Goal: Task Accomplishment & Management: Manage account settings

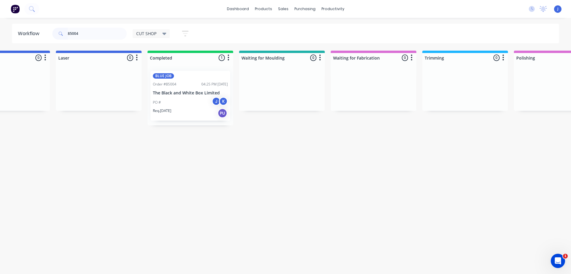
drag, startPoint x: 90, startPoint y: 35, endPoint x: 44, endPoint y: 33, distance: 45.3
click at [44, 33] on header "Workflow 85004 CUT SHOP Save new view None edit CUT SHOP (Default) edit DISPATC…" at bounding box center [286, 33] width 548 height 19
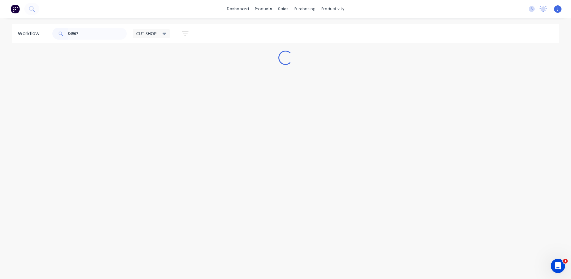
type input "84967"
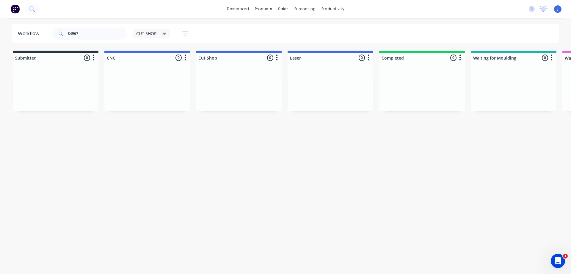
click at [143, 34] on span "CUT SHOP" at bounding box center [146, 33] width 20 height 6
click at [158, 77] on button "None" at bounding box center [168, 77] width 63 height 7
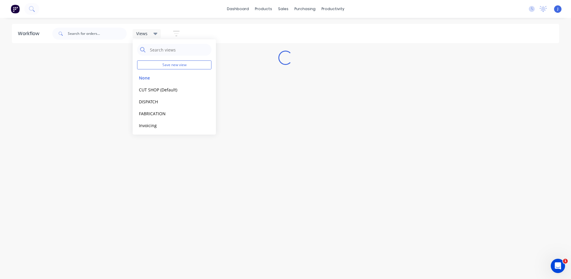
click at [152, 32] on div "Views" at bounding box center [146, 33] width 21 height 5
click at [98, 29] on input "text" at bounding box center [97, 34] width 59 height 12
type input "84967"
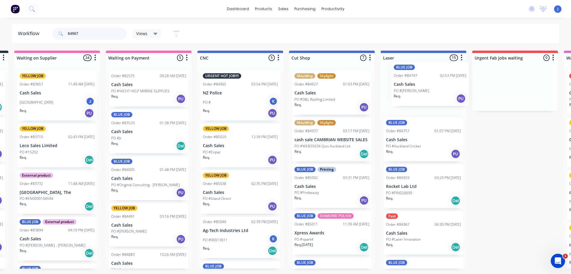
click at [381, 117] on div "BLUE JOB Order #84747 02:53 PM [DATE] Cash Sales PO #[PERSON_NAME]. PU BLUE JOB…" at bounding box center [424, 167] width 86 height 202
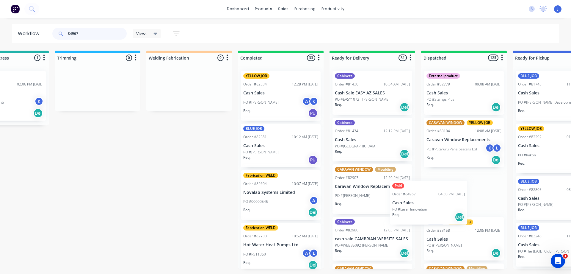
scroll to position [0, 1155]
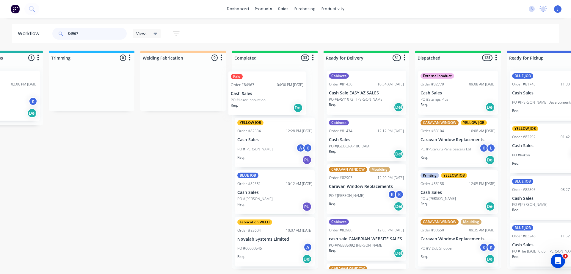
drag, startPoint x: 473, startPoint y: 225, endPoint x: 270, endPoint y: 101, distance: 238.1
click at [269, 94] on p "Cash Sales" at bounding box center [274, 92] width 75 height 5
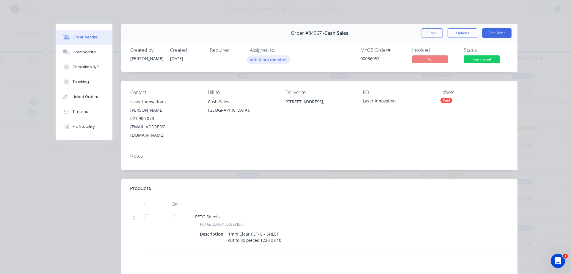
click at [279, 57] on button "Add team member" at bounding box center [269, 59] width 44 height 8
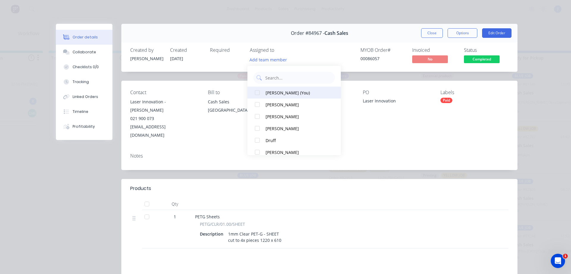
click at [284, 91] on div "[PERSON_NAME] (You)" at bounding box center [297, 93] width 63 height 6
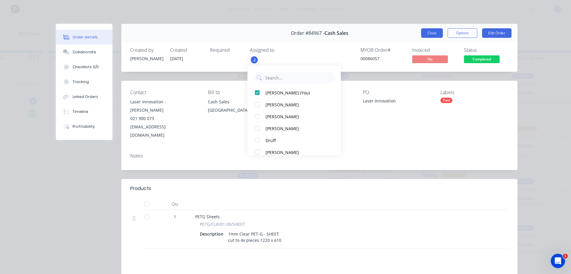
click at [429, 29] on button "Close" at bounding box center [432, 33] width 22 height 10
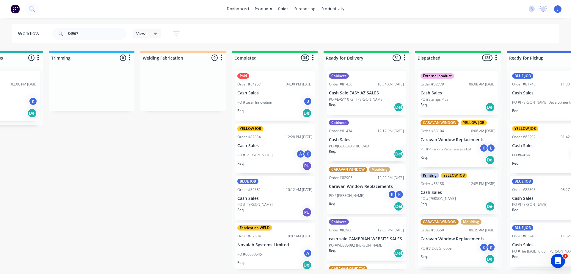
click at [141, 32] on span "Views" at bounding box center [141, 33] width 11 height 6
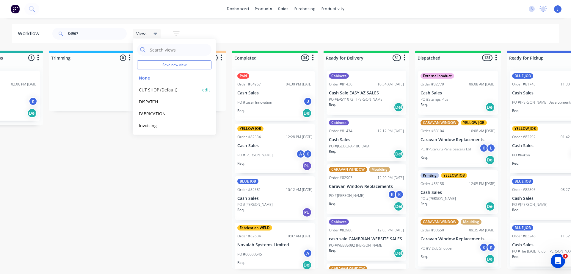
click at [167, 85] on div "CUT SHOP (Default) edit" at bounding box center [174, 90] width 74 height 12
click at [159, 89] on button "CUT SHOP (Default)" at bounding box center [168, 89] width 63 height 7
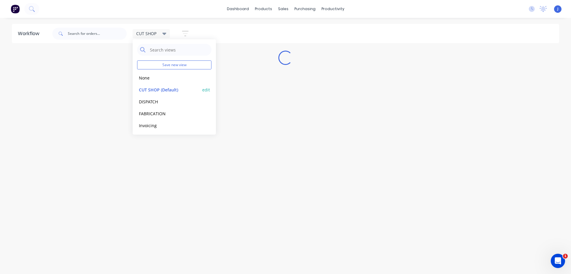
scroll to position [0, 0]
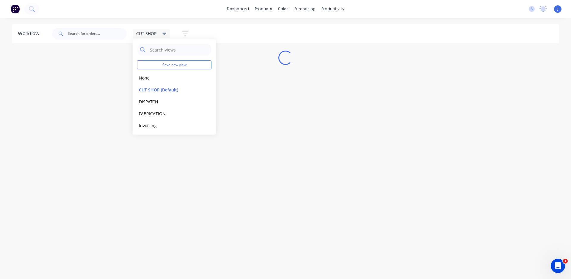
click at [158, 32] on div "CUT SHOP" at bounding box center [151, 33] width 30 height 5
click at [173, 141] on div "Workflow CUT SHOP Save new view None edit CUT SHOP (Default) edit DISPATCH edit…" at bounding box center [285, 145] width 571 height 243
